Goal: Navigation & Orientation: Find specific page/section

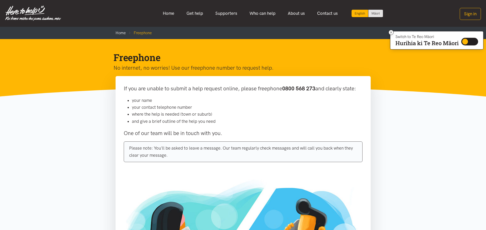
click at [358, 11] on div "English" at bounding box center [360, 13] width 17 height 7
click at [357, 12] on div "English" at bounding box center [360, 13] width 17 height 7
click at [373, 11] on link "Māori" at bounding box center [376, 13] width 15 height 7
